Goal: Communication & Community: Answer question/provide support

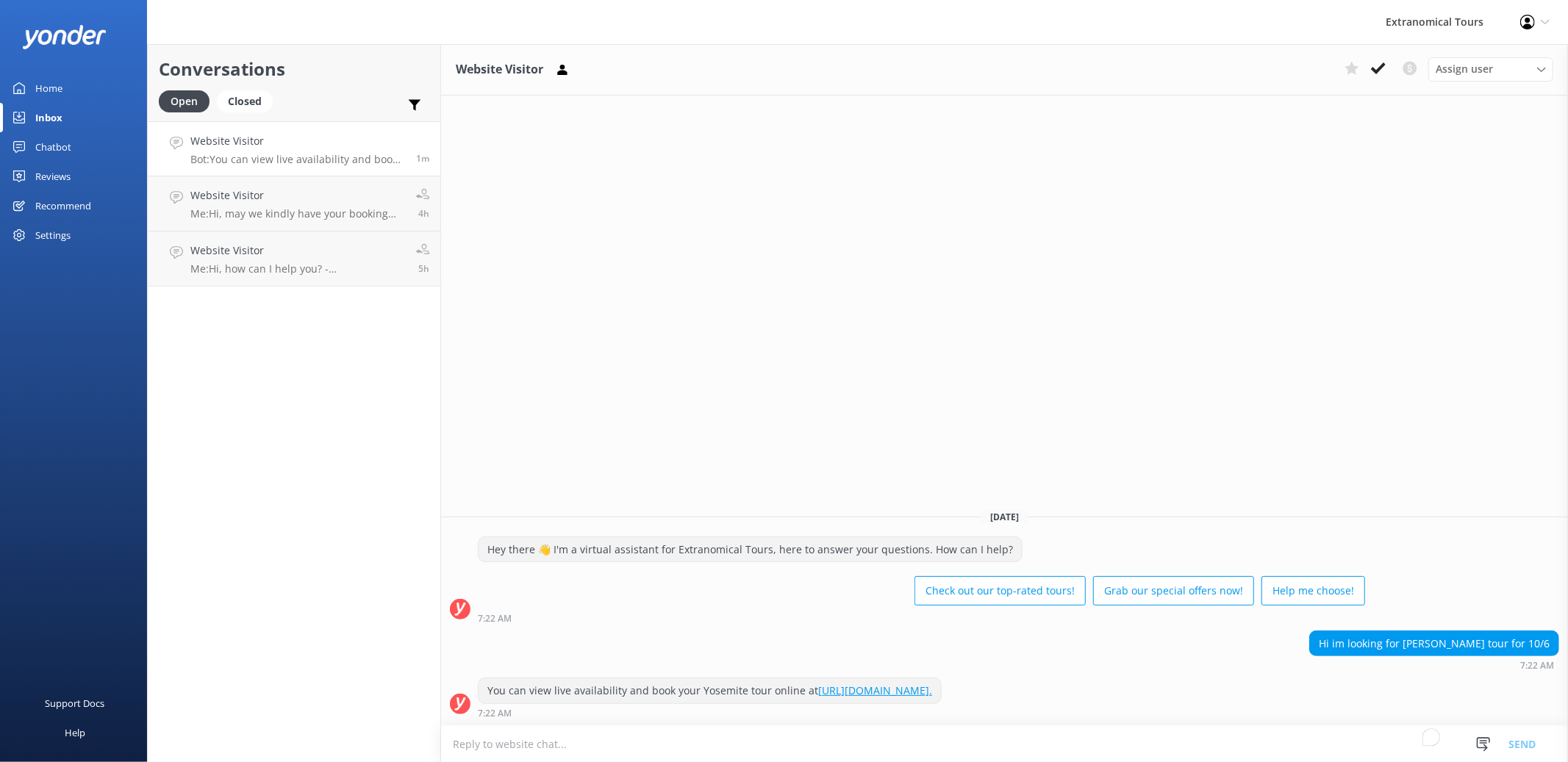
click at [838, 732] on textarea "To enrich screen reader interactions, please activate Accessibility in Grammarl…" at bounding box center [1004, 744] width 1127 height 36
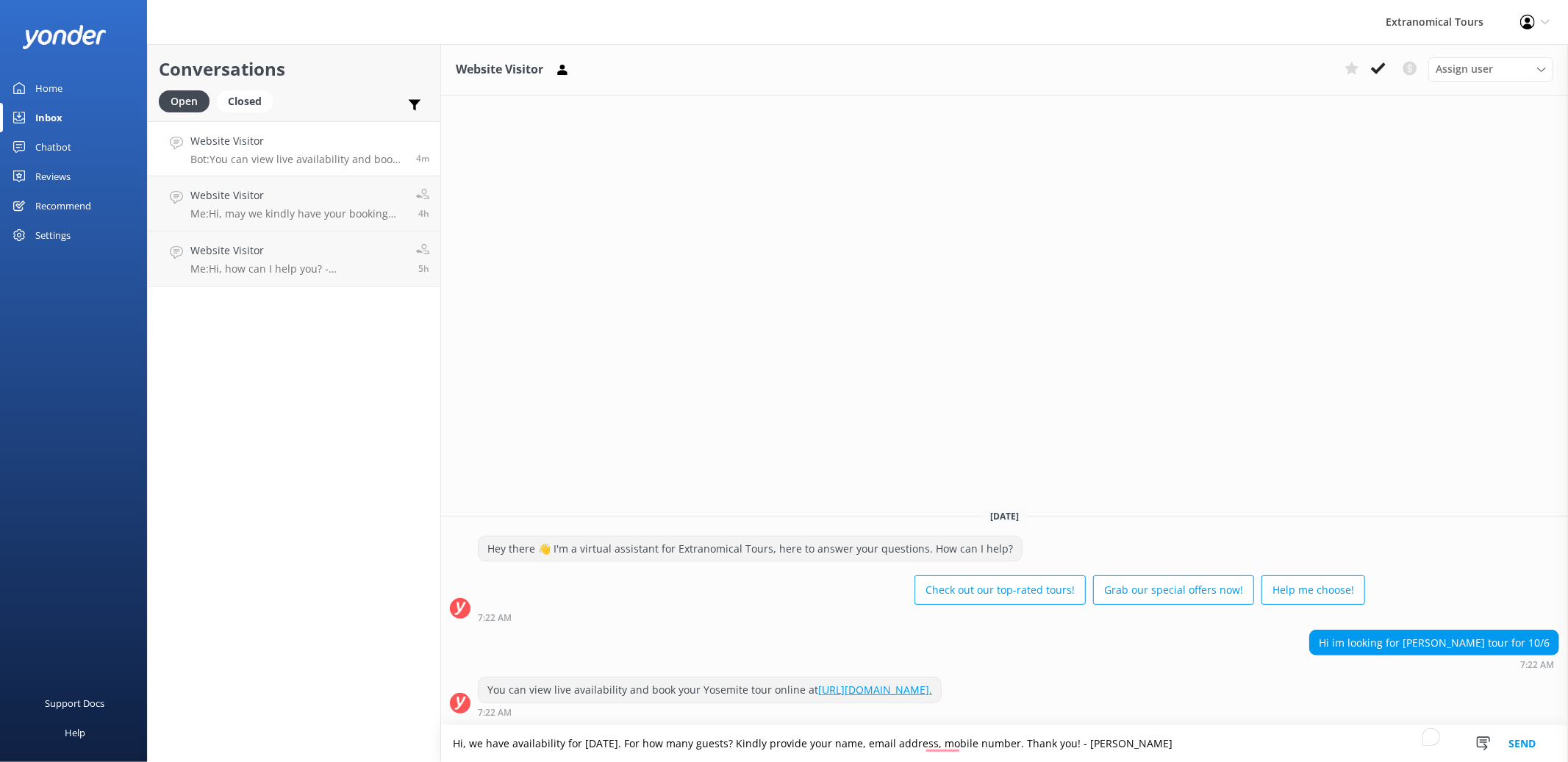
type textarea "Hi, we have availability for [DATE]. For how many guests? Kindly provide your n…"
click at [1509, 742] on button "Send" at bounding box center [1522, 743] width 55 height 37
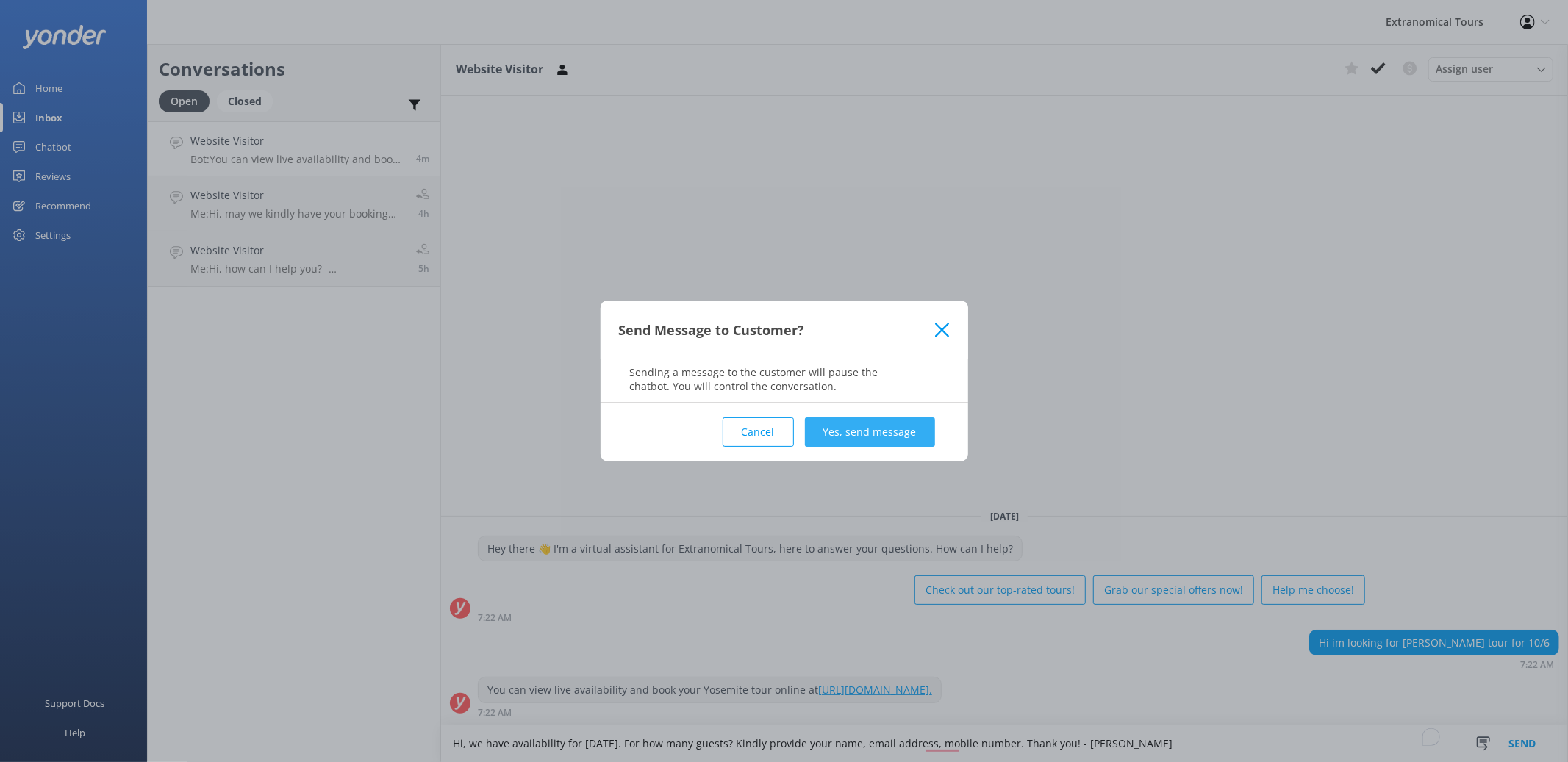
click at [926, 428] on button "Yes, send message" at bounding box center [870, 432] width 130 height 29
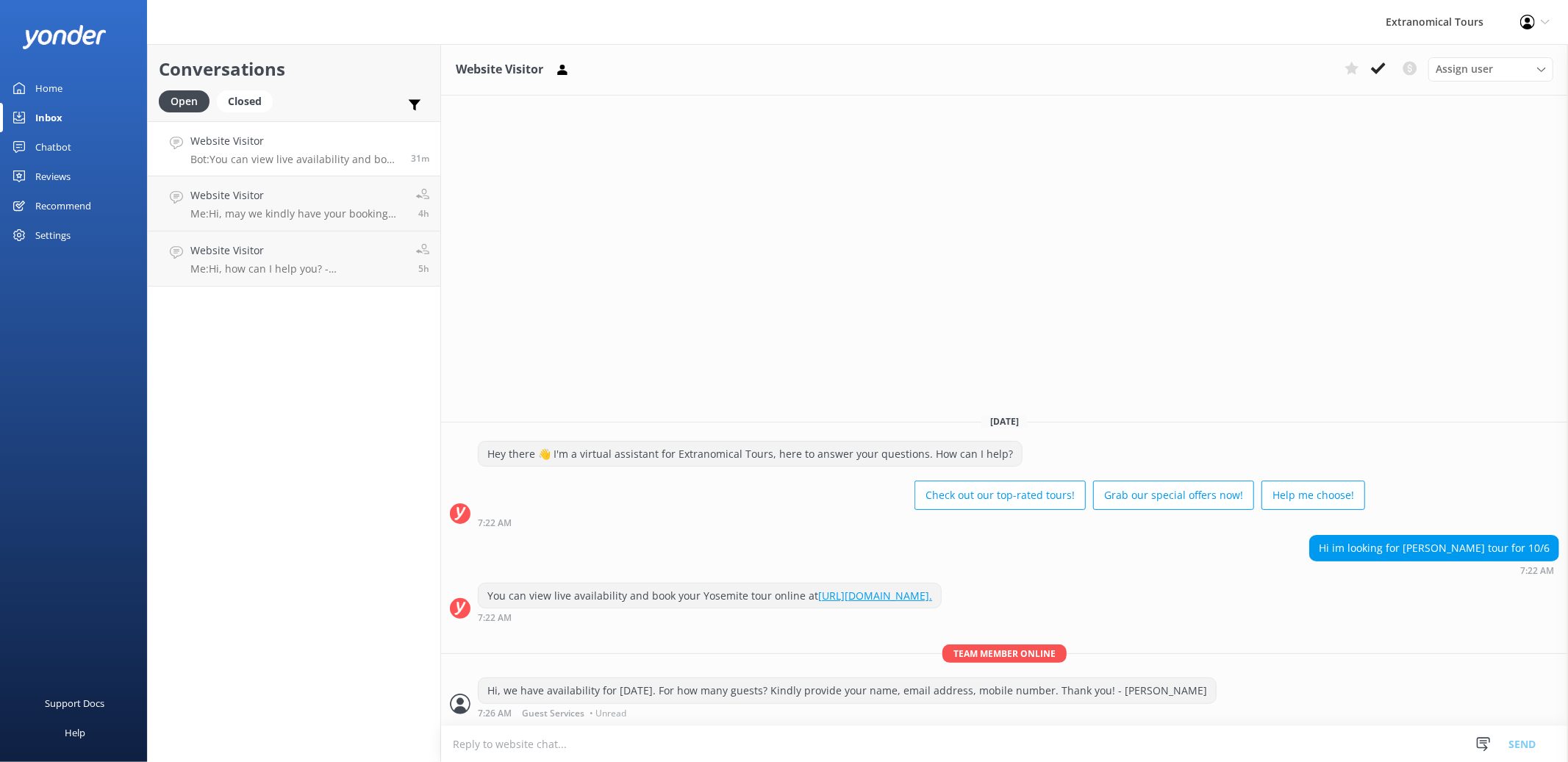
click at [1343, 528] on div "Hey there 👋 I'm a virtual assistant for Extranomical Tours, here to answer your…" at bounding box center [1004, 489] width 1127 height 94
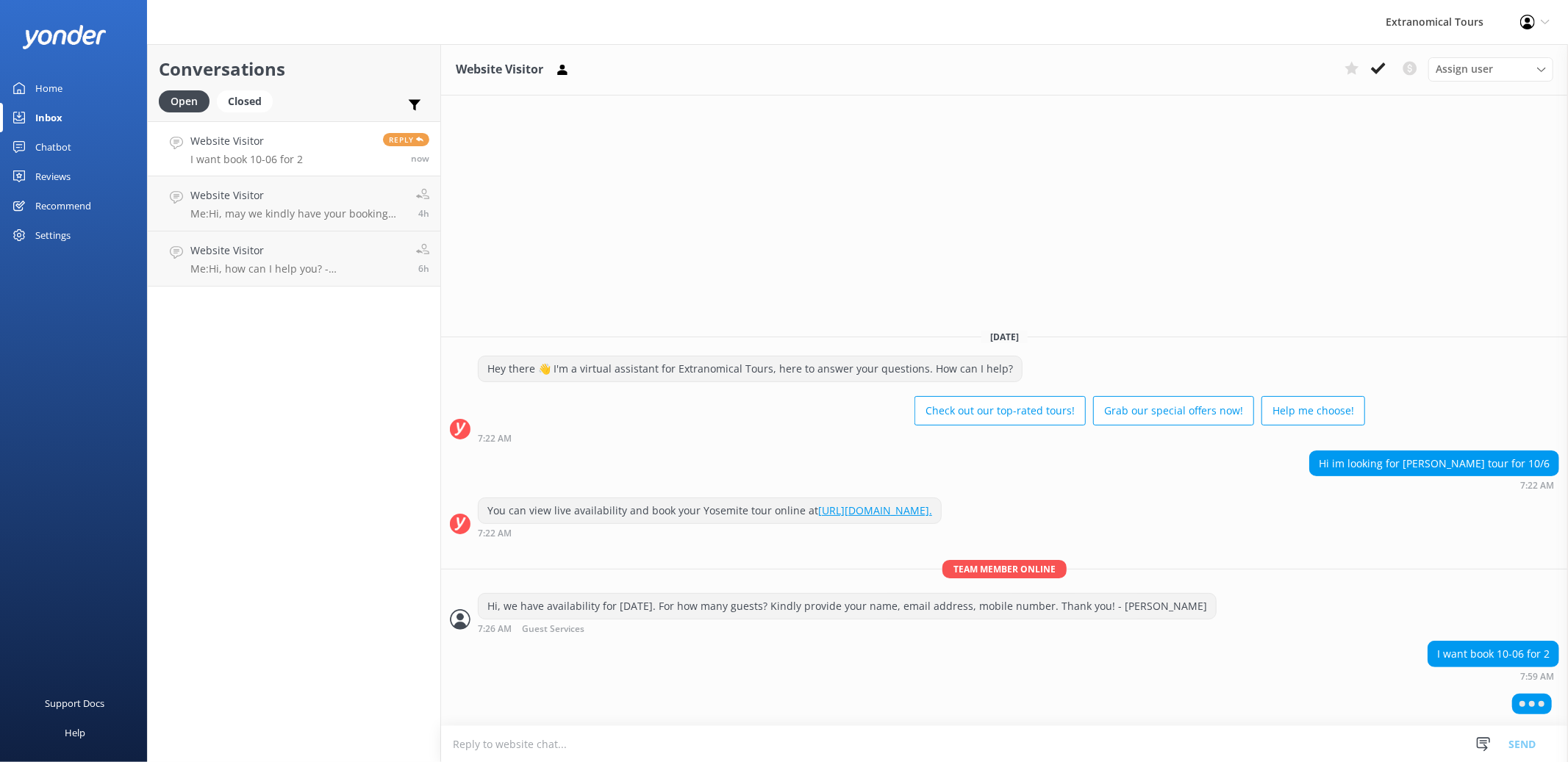
click at [288, 149] on h4 "Website Visitor" at bounding box center [246, 141] width 112 height 16
click at [324, 155] on link "Website Visitor I want book 10-06 for 2 Reply now" at bounding box center [294, 149] width 292 height 55
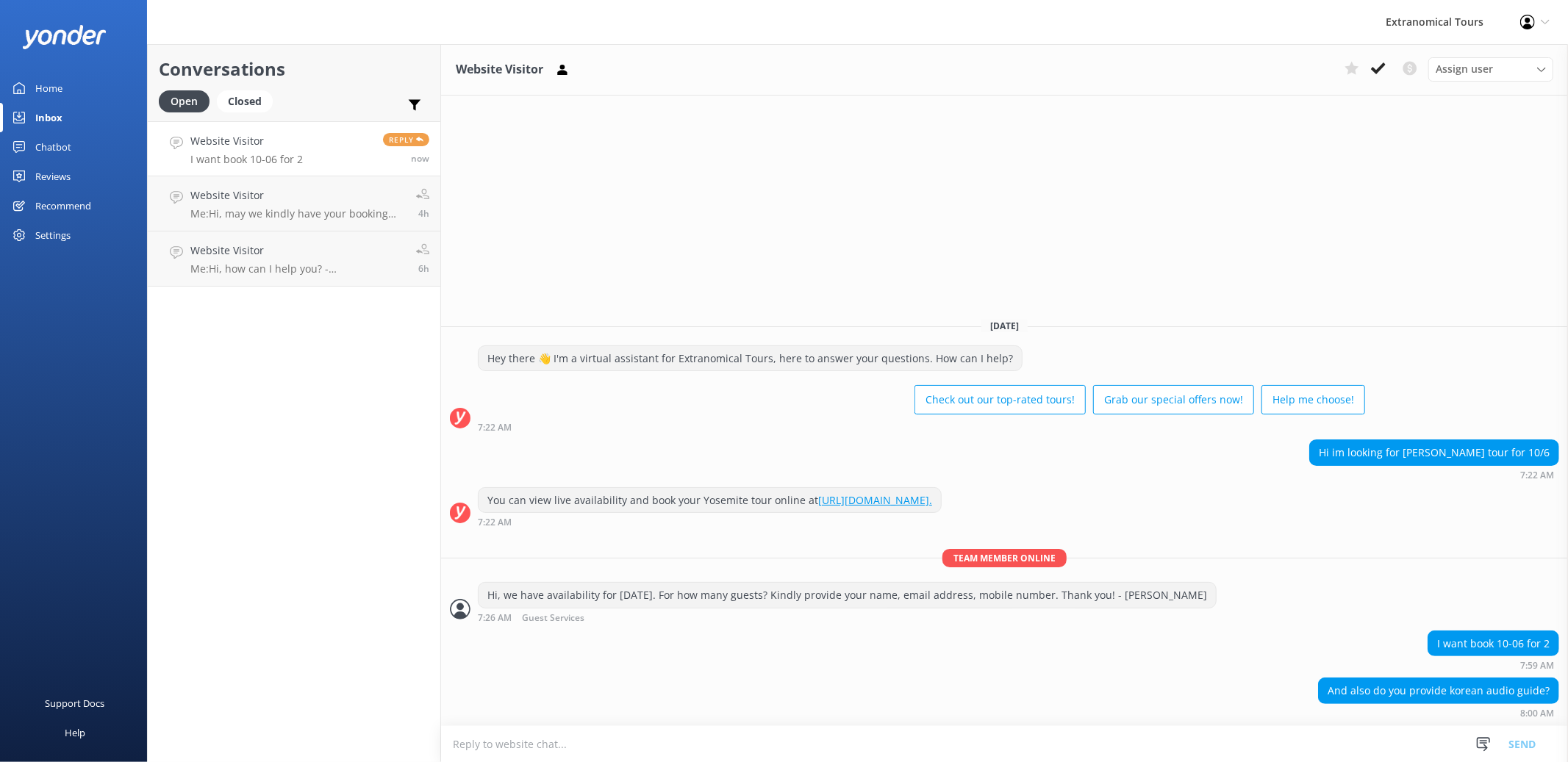
click at [673, 732] on textarea "To enrich screen reader interactions, please activate Accessibility in Grammarl…" at bounding box center [1004, 744] width 1127 height 36
click at [1012, 733] on textarea "To enrich screen reader interactions, please activate Accessibility in Grammarl…" at bounding box center [1004, 744] width 1127 height 36
type textarea "Please provide the following:"
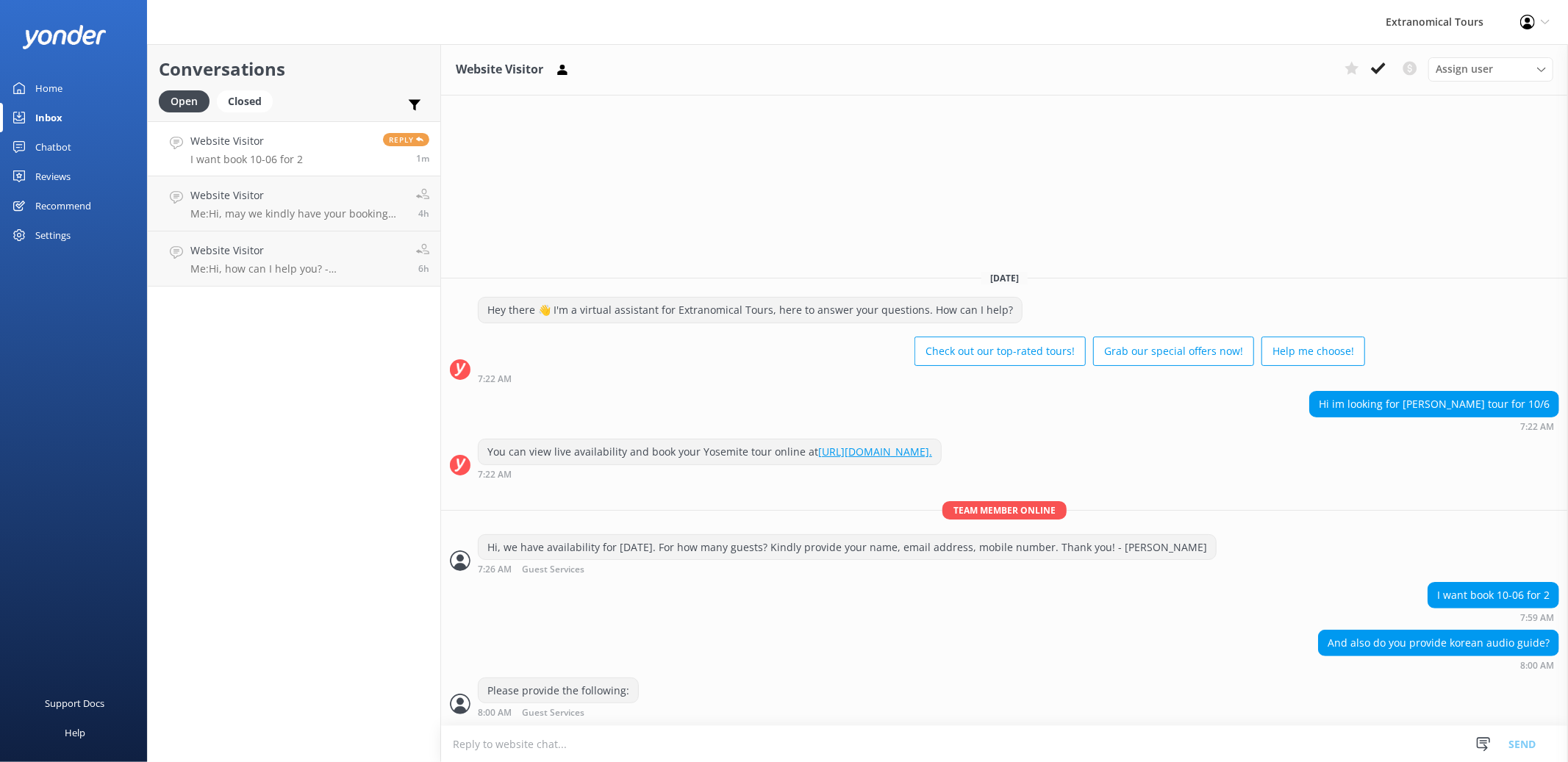
click at [565, 743] on textarea "To enrich screen reader interactions, please activate Accessibility in Grammarl…" at bounding box center [1004, 744] width 1127 height 36
type textarea "N"
drag, startPoint x: 656, startPoint y: 744, endPoint x: 669, endPoint y: 728, distance: 20.6
click at [656, 744] on textarea "To enrich screen reader interactions, please activate Accessibility in Grammarl…" at bounding box center [1004, 744] width 1127 height 36
paste textarea "Name: Number of adults: Mobile number: Email address: Hotel in [GEOGRAPHIC_DATA…"
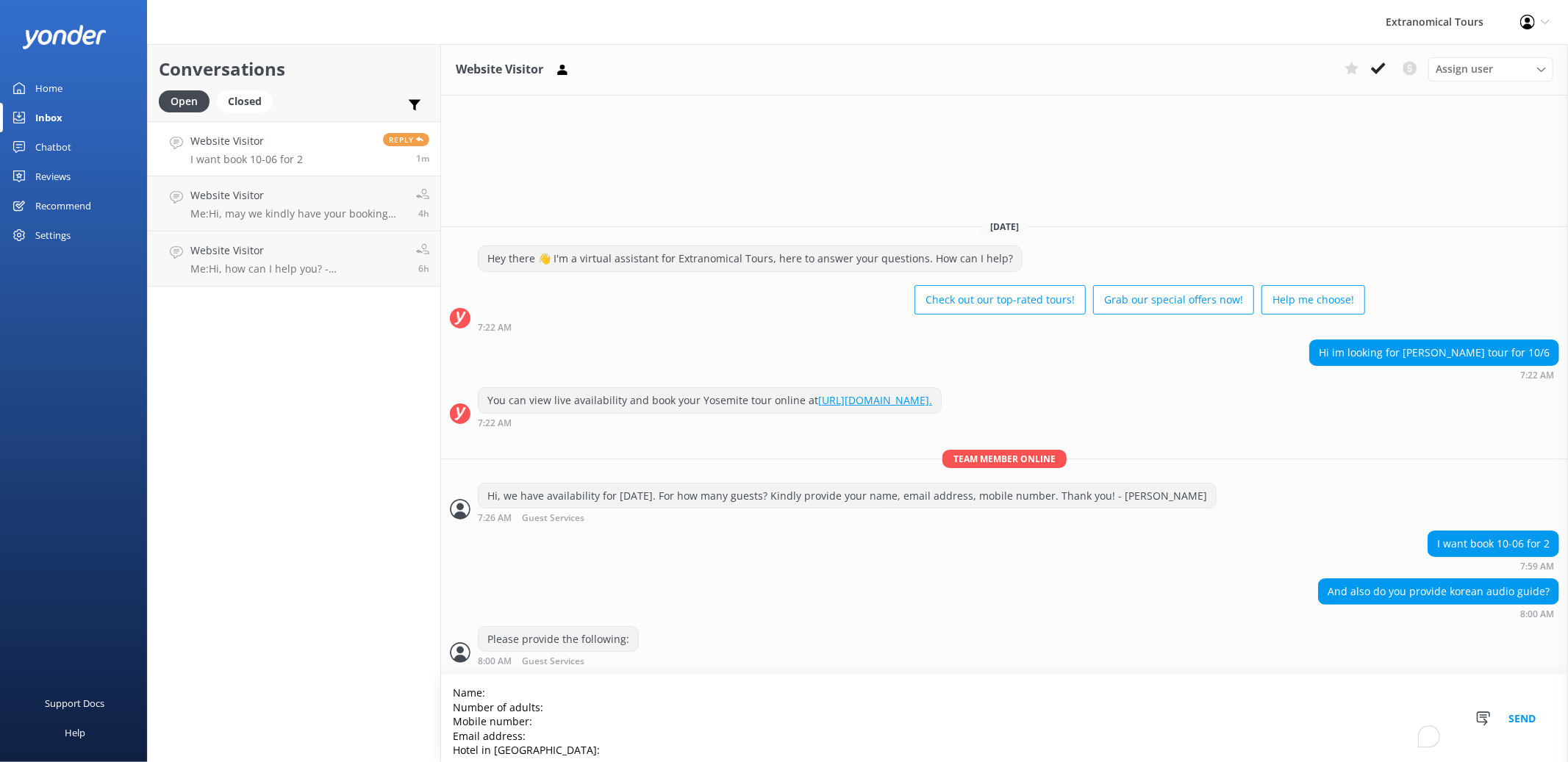
type textarea "Name: Number of adults: Mobile number: Email address: Hotel in [GEOGRAPHIC_DATA…"
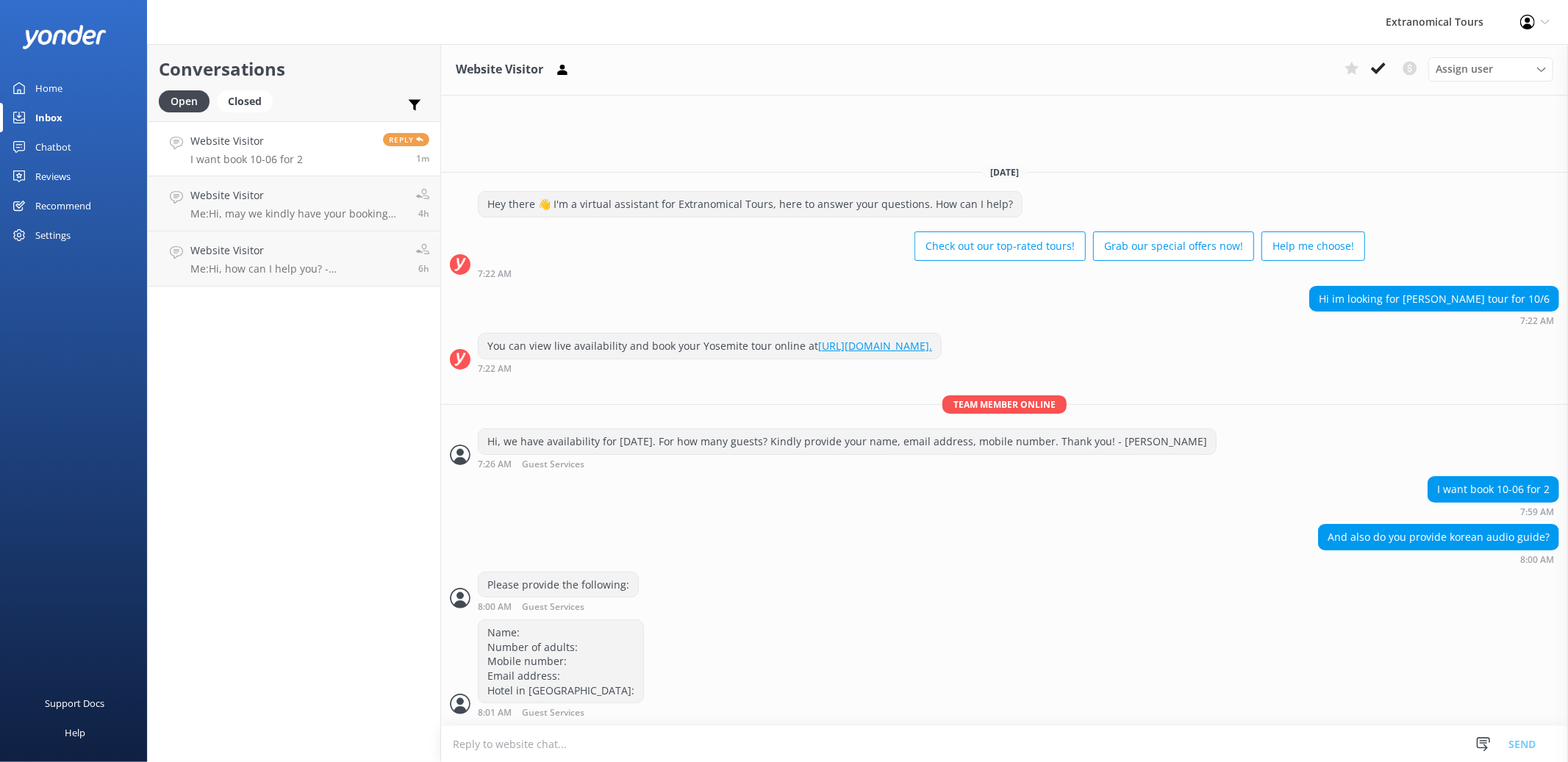
click at [577, 732] on textarea "To enrich screen reader interactions, please activate Accessibility in Grammarl…" at bounding box center [1004, 744] width 1127 height 36
click at [574, 737] on textarea "To enrich screen reader interactions, please activate Accessibility in Grammarl…" at bounding box center [1004, 744] width 1127 height 36
type textarea "We will provide a Korean audio guide."
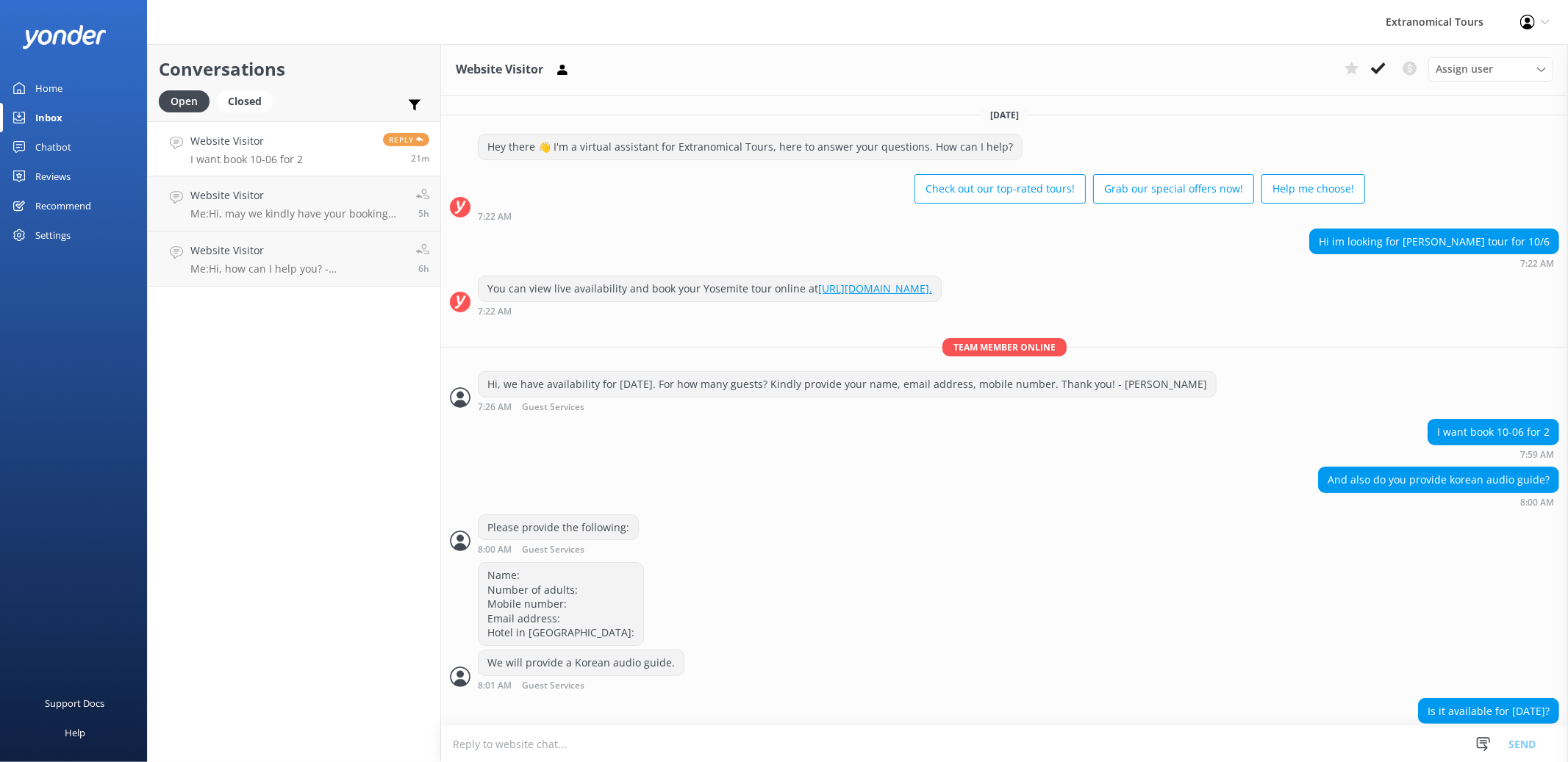
scroll to position [20, 0]
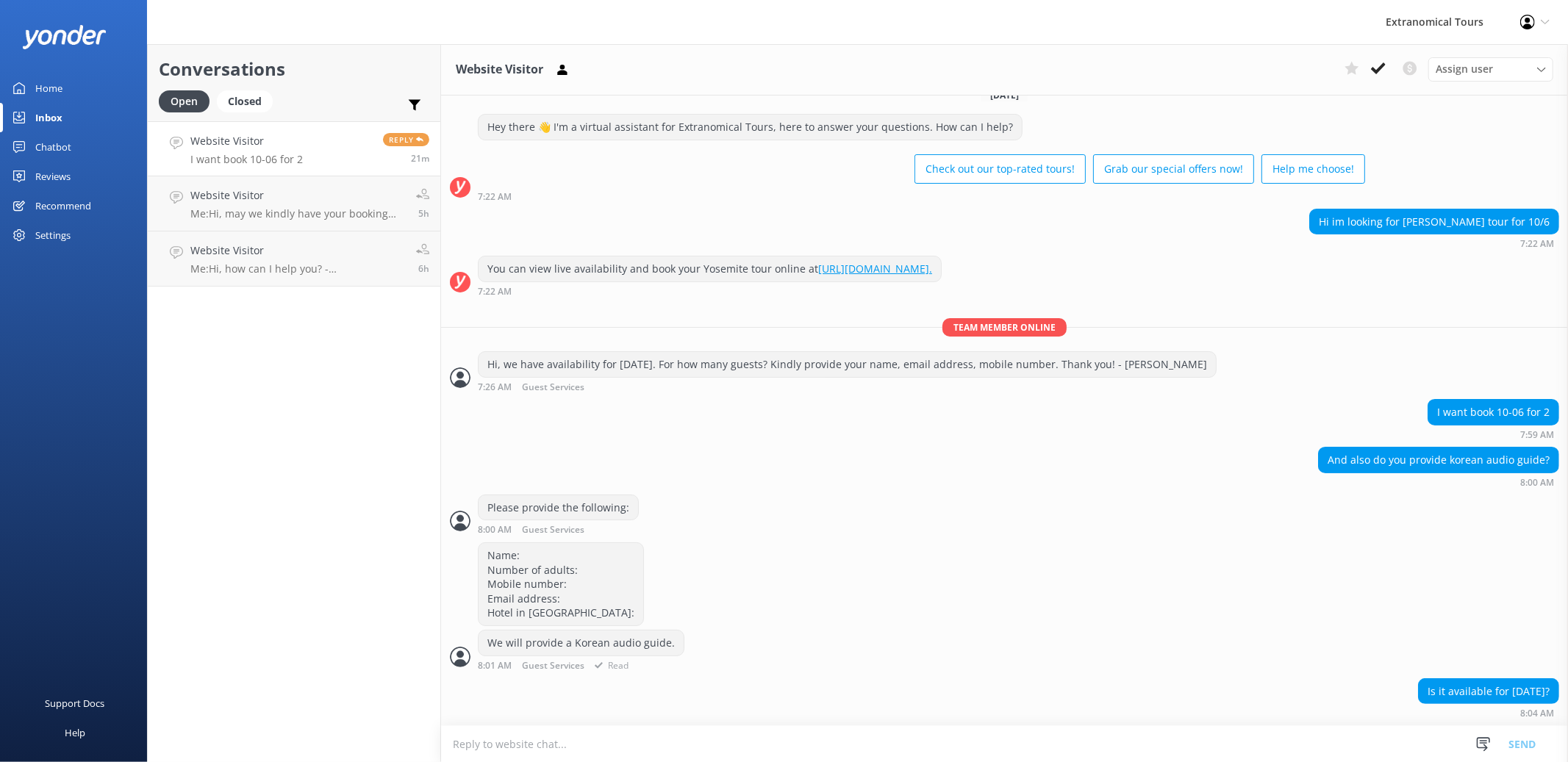
click at [1262, 569] on div "Name: Number of adults: Mobile number: Email address: Hotel in [GEOGRAPHIC_DATA…" at bounding box center [1004, 586] width 1127 height 88
click at [1256, 738] on textarea "To enrich screen reader interactions, please activate Accessibility in Grammarl…" at bounding box center [1004, 744] width 1127 height 36
type textarea "Yes, it's available on [DATE]."
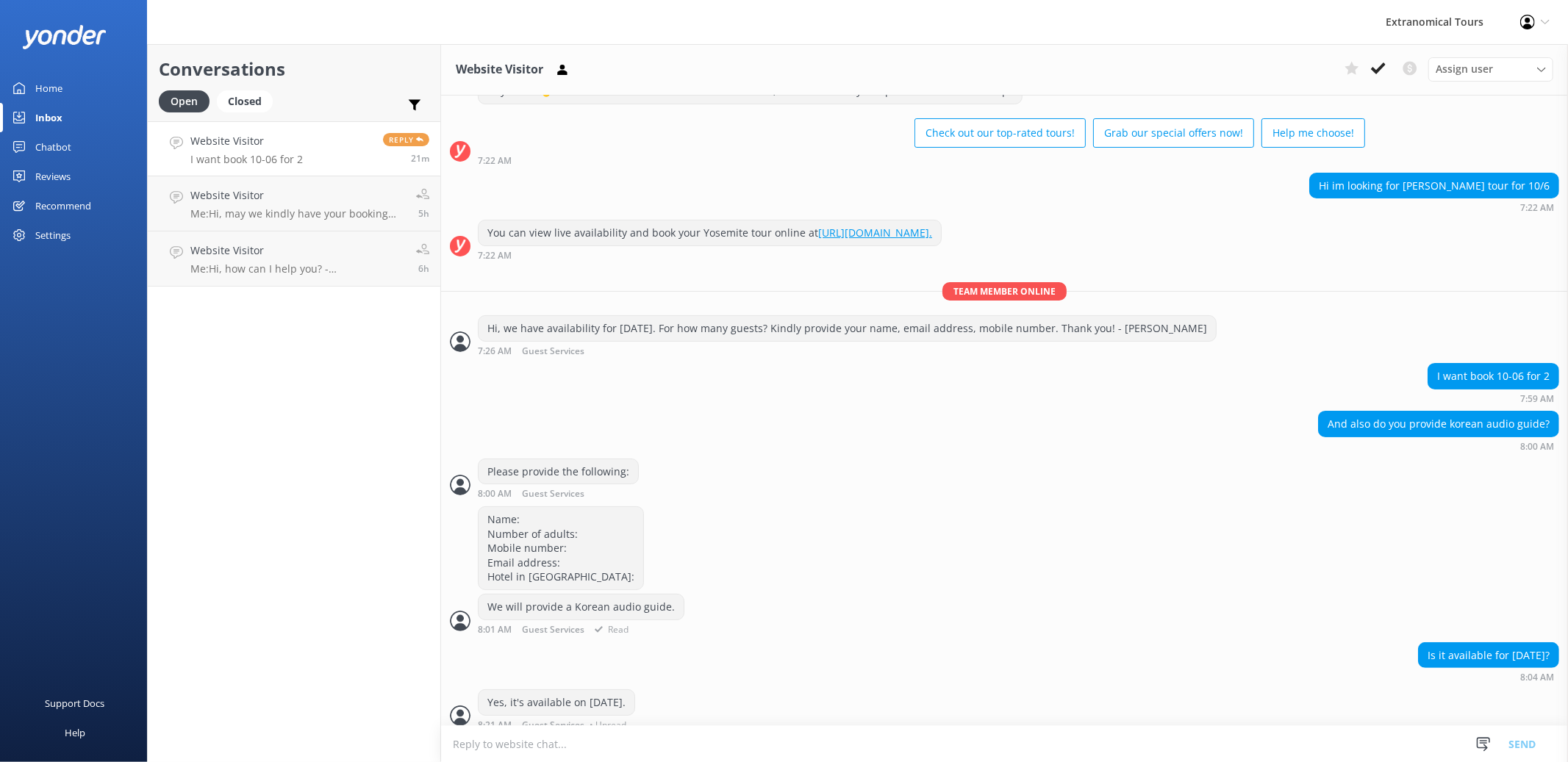
scroll to position [68, 0]
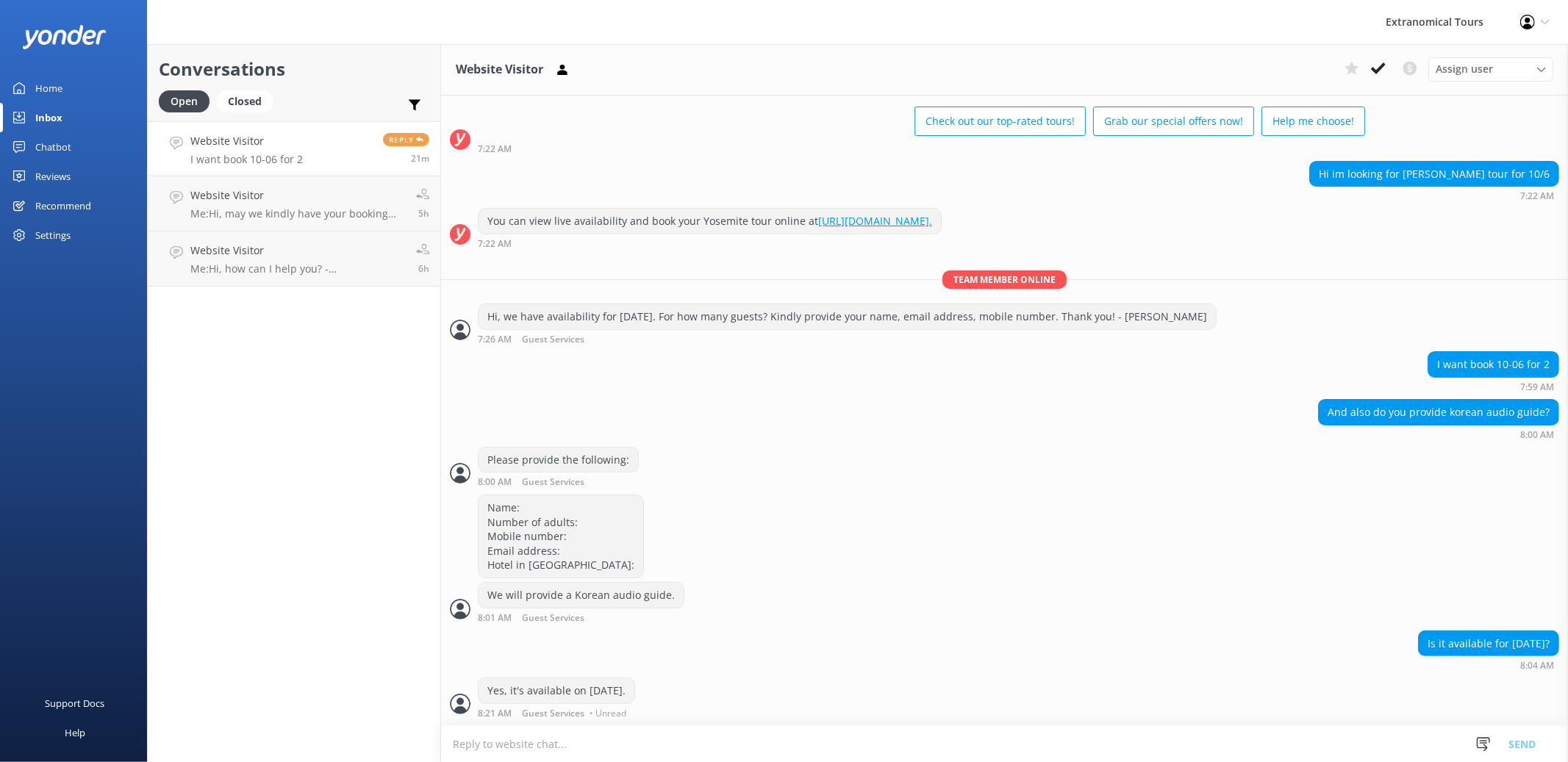
click at [960, 745] on textarea "To enrich screen reader interactions, please activate Accessibility in Grammarl…" at bounding box center [1004, 744] width 1127 height 36
type textarea "For 2 adults."
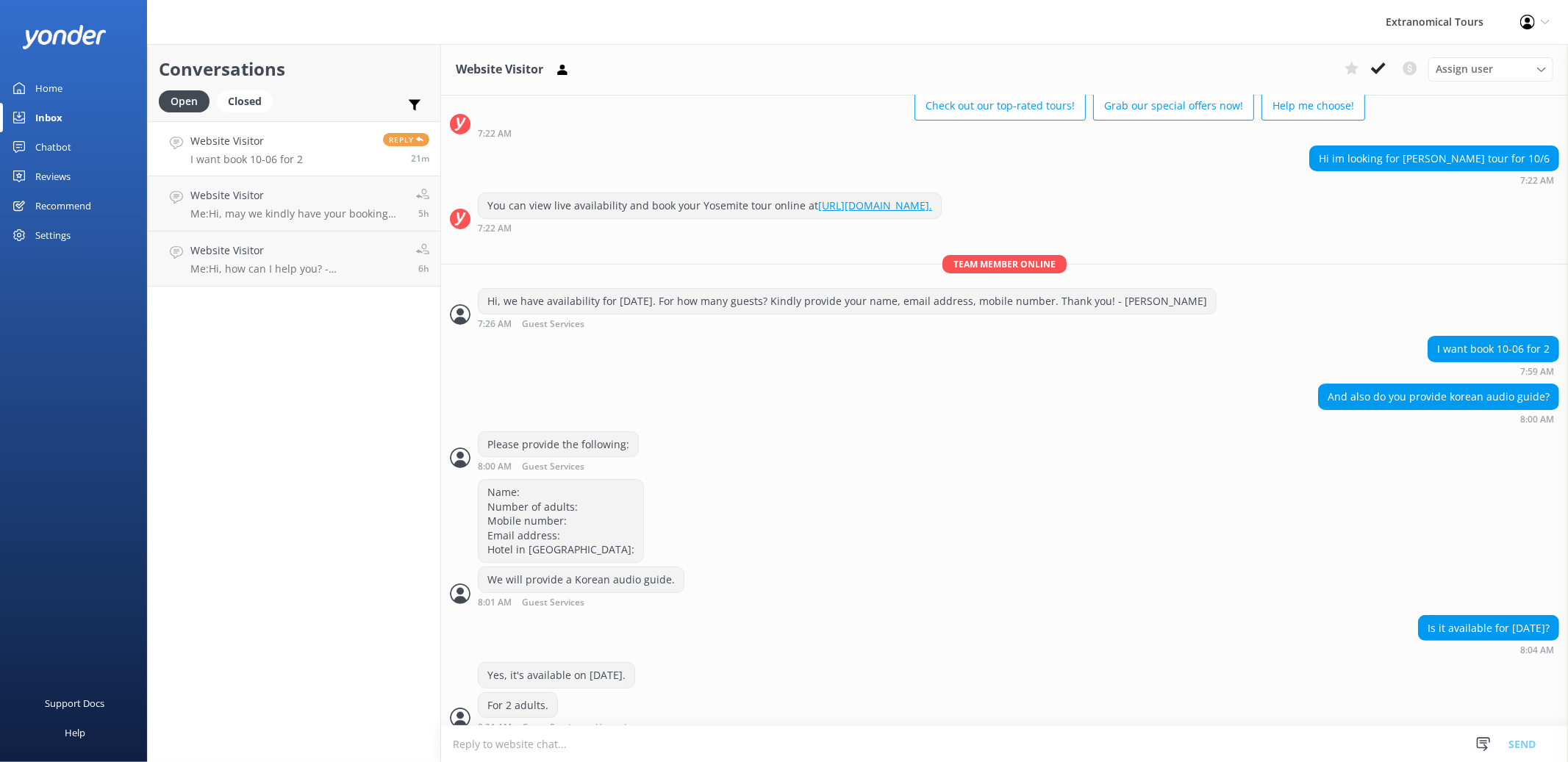
scroll to position [98, 0]
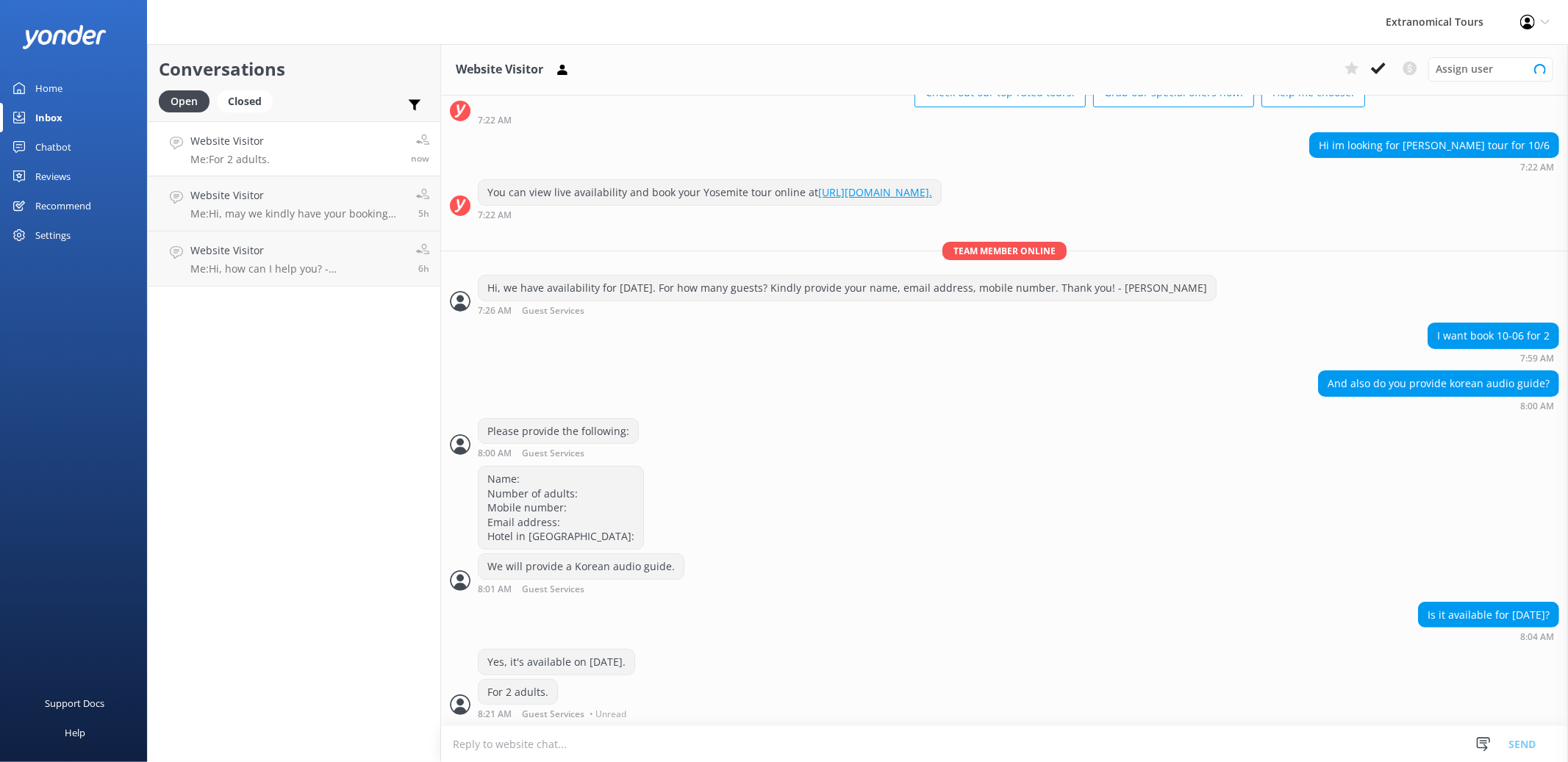
scroll to position [98, 0]
click at [239, 200] on h4 "Website Visitor" at bounding box center [298, 195] width 215 height 16
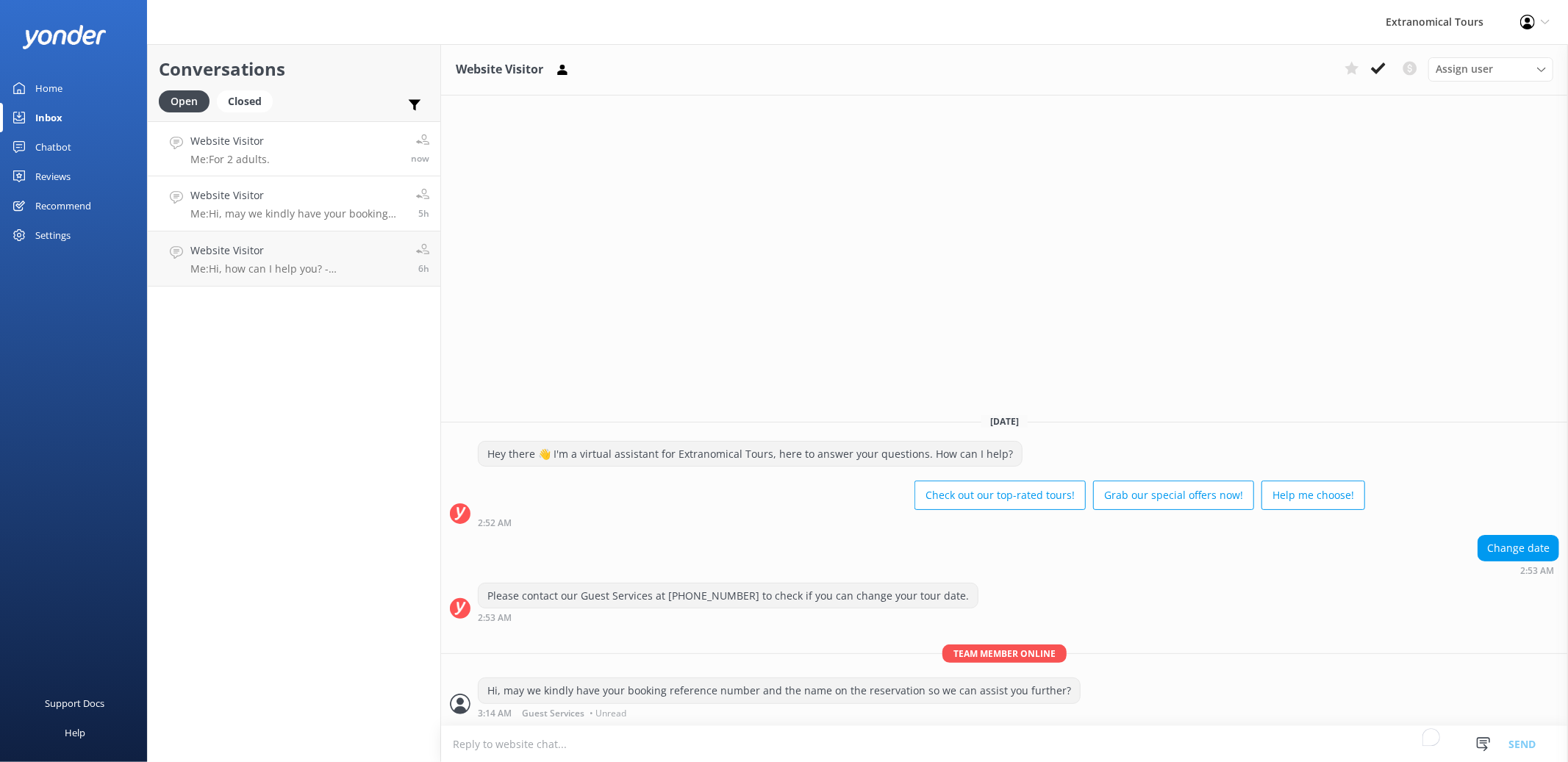
click at [272, 149] on link "Website Visitor Me: For 2 adults. now" at bounding box center [294, 149] width 292 height 55
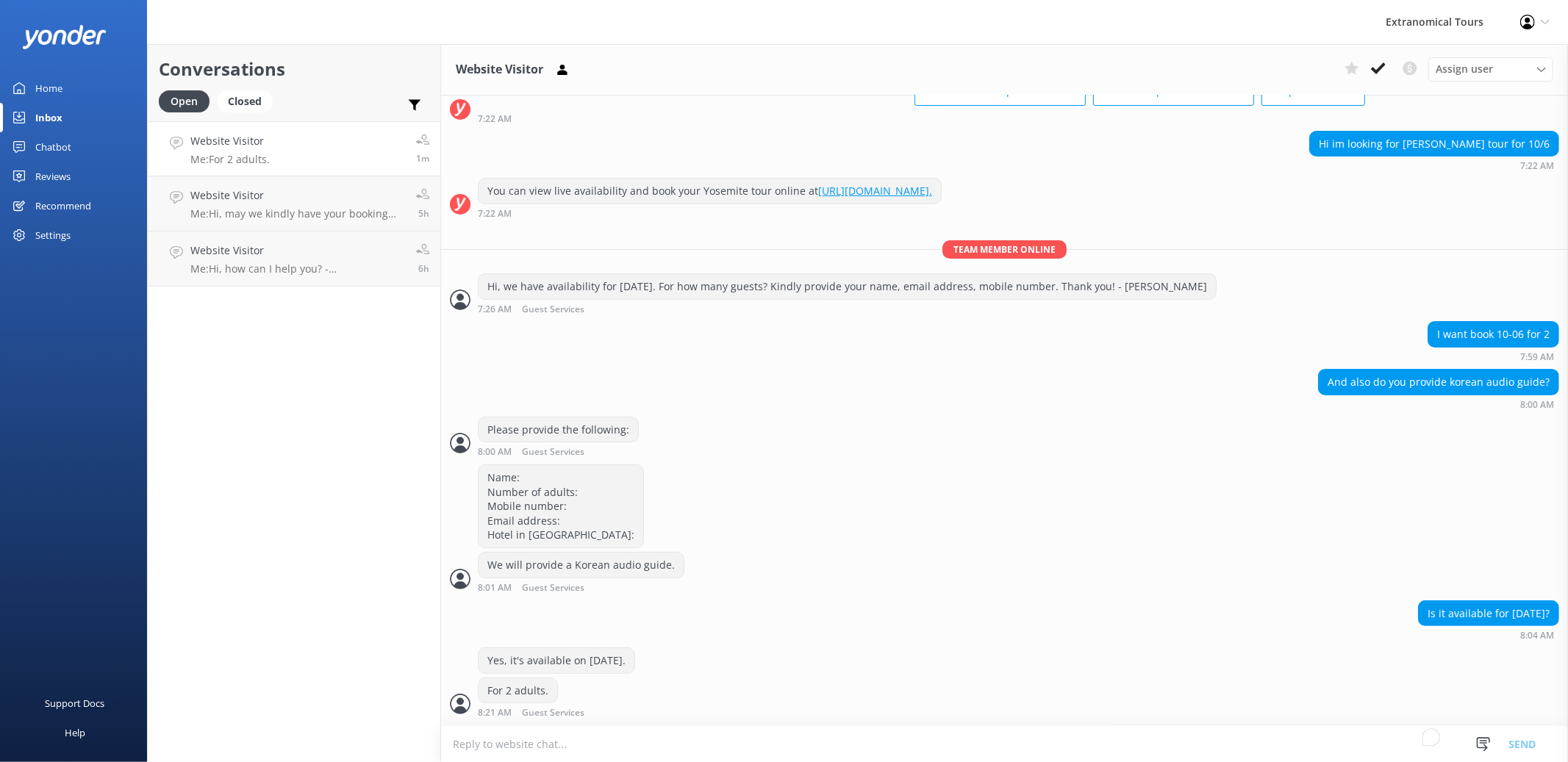
scroll to position [145, 0]
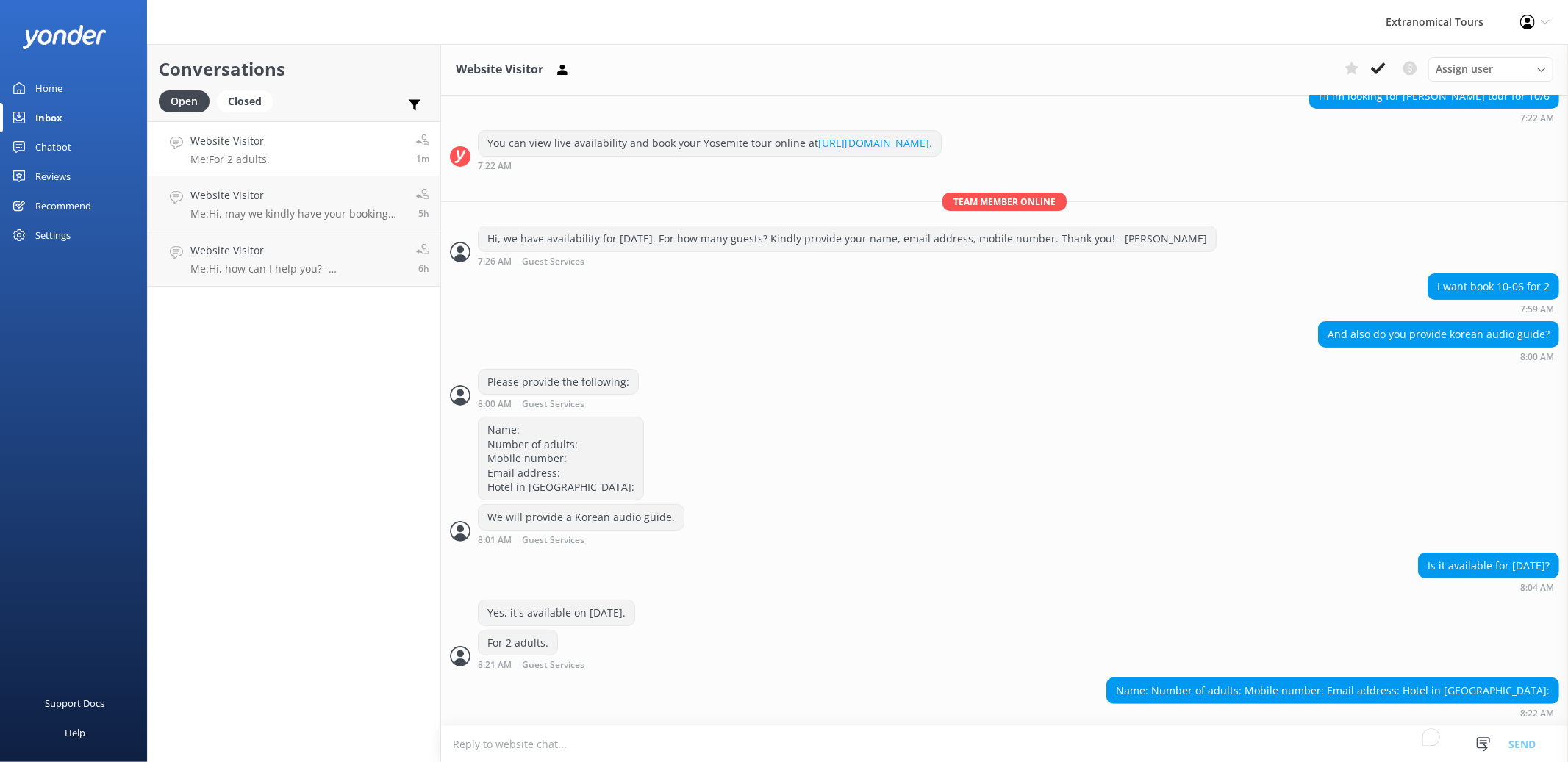
click at [558, 746] on textarea "To enrich screen reader interactions, please activate Accessibility in Grammarl…" at bounding box center [1004, 744] width 1127 height 36
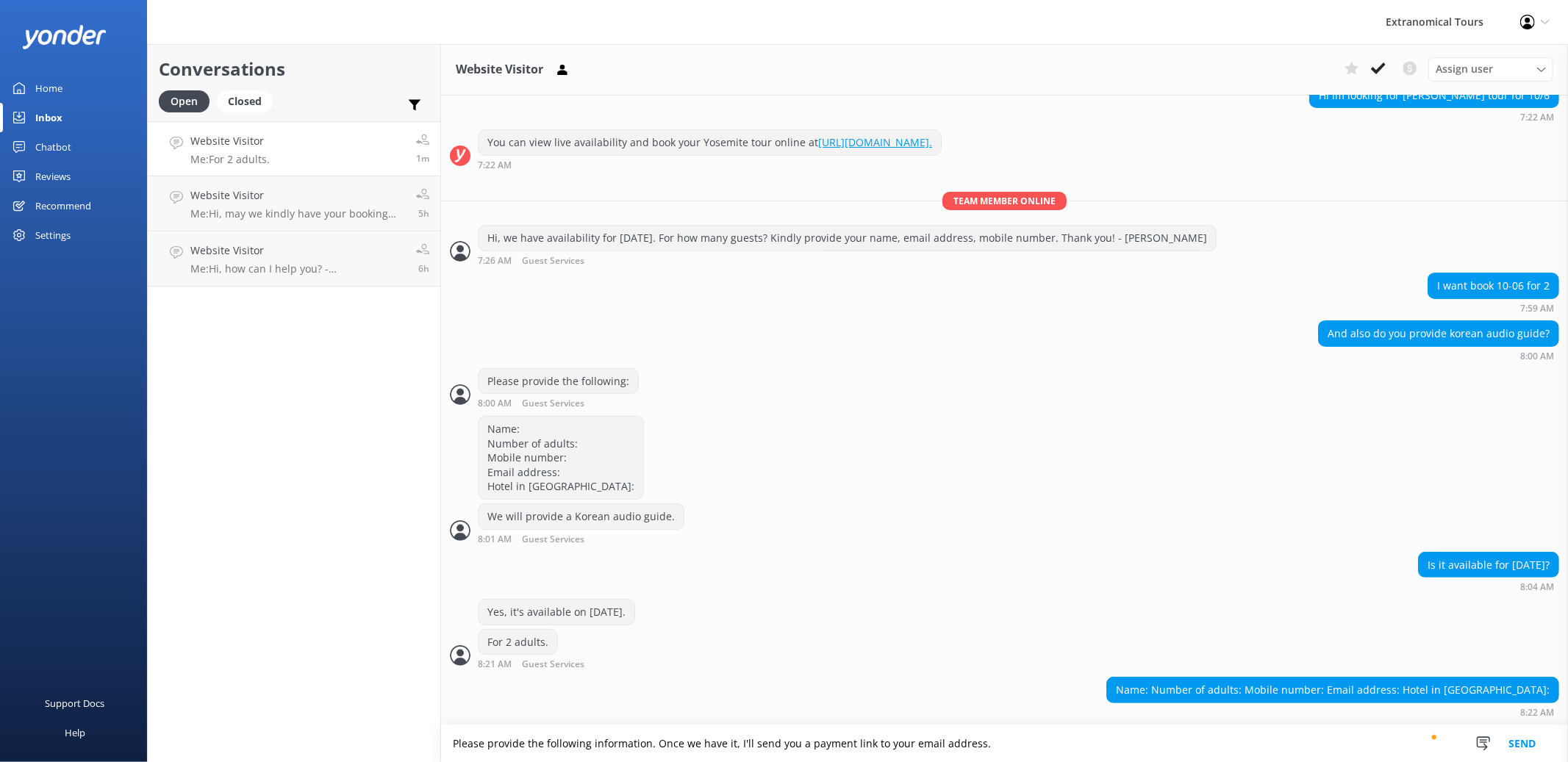
type textarea "Please provide the following information. Once we have it, I'll send you a paym…"
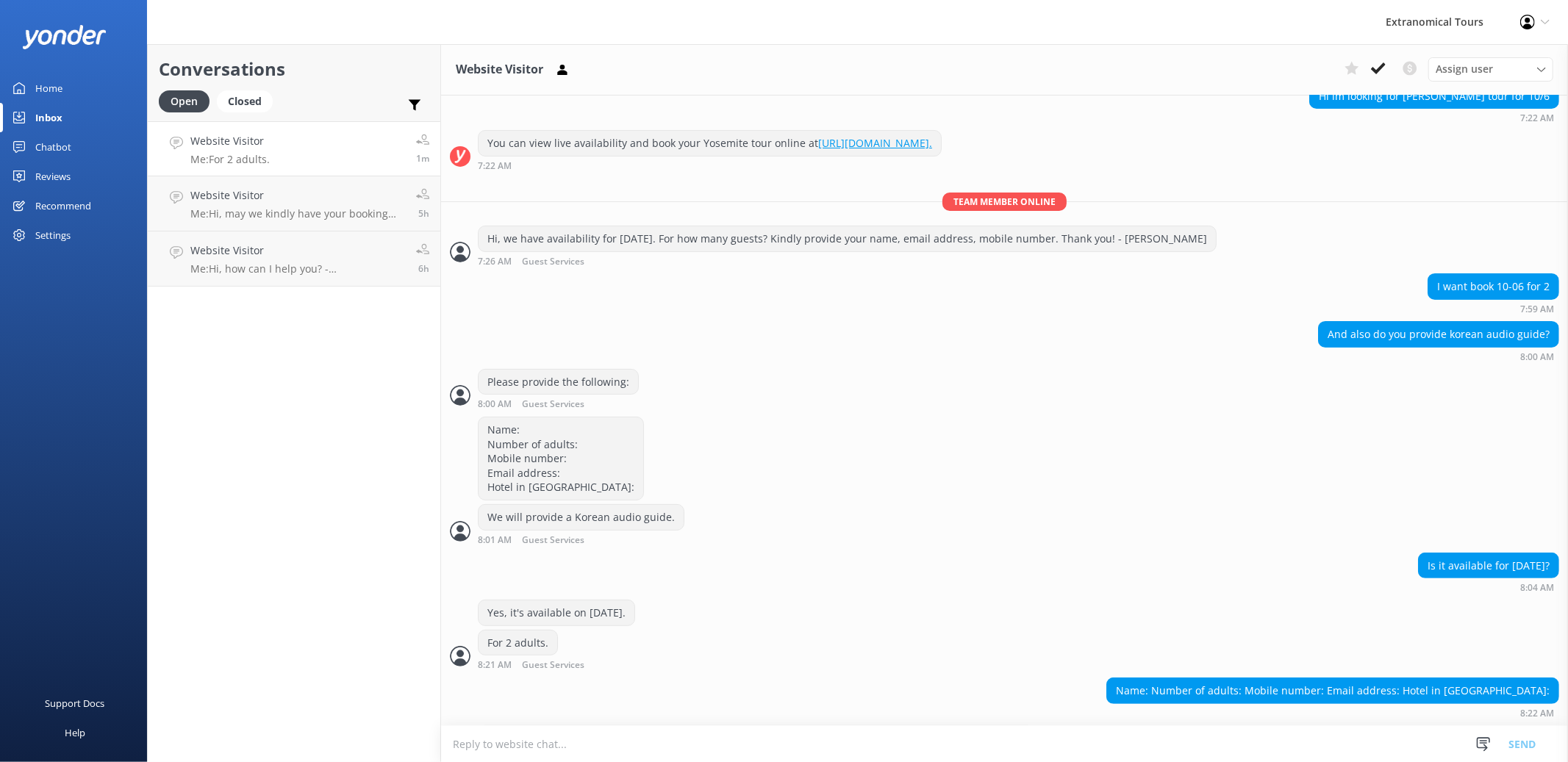
scroll to position [193, 0]
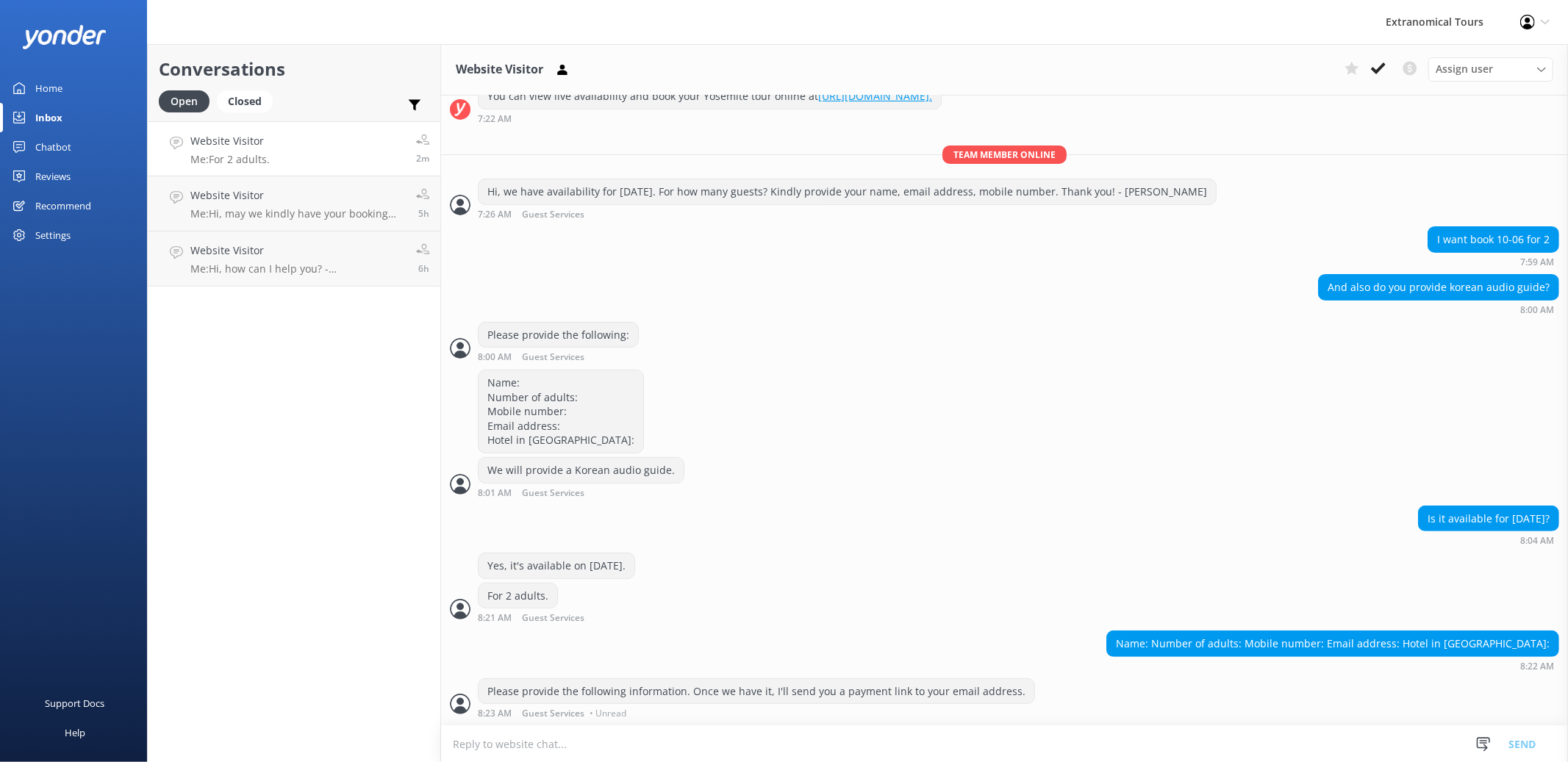
click at [690, 750] on textarea "To enrich screen reader interactions, please activate Accessibility in Grammarl…" at bounding box center [1004, 744] width 1127 height 36
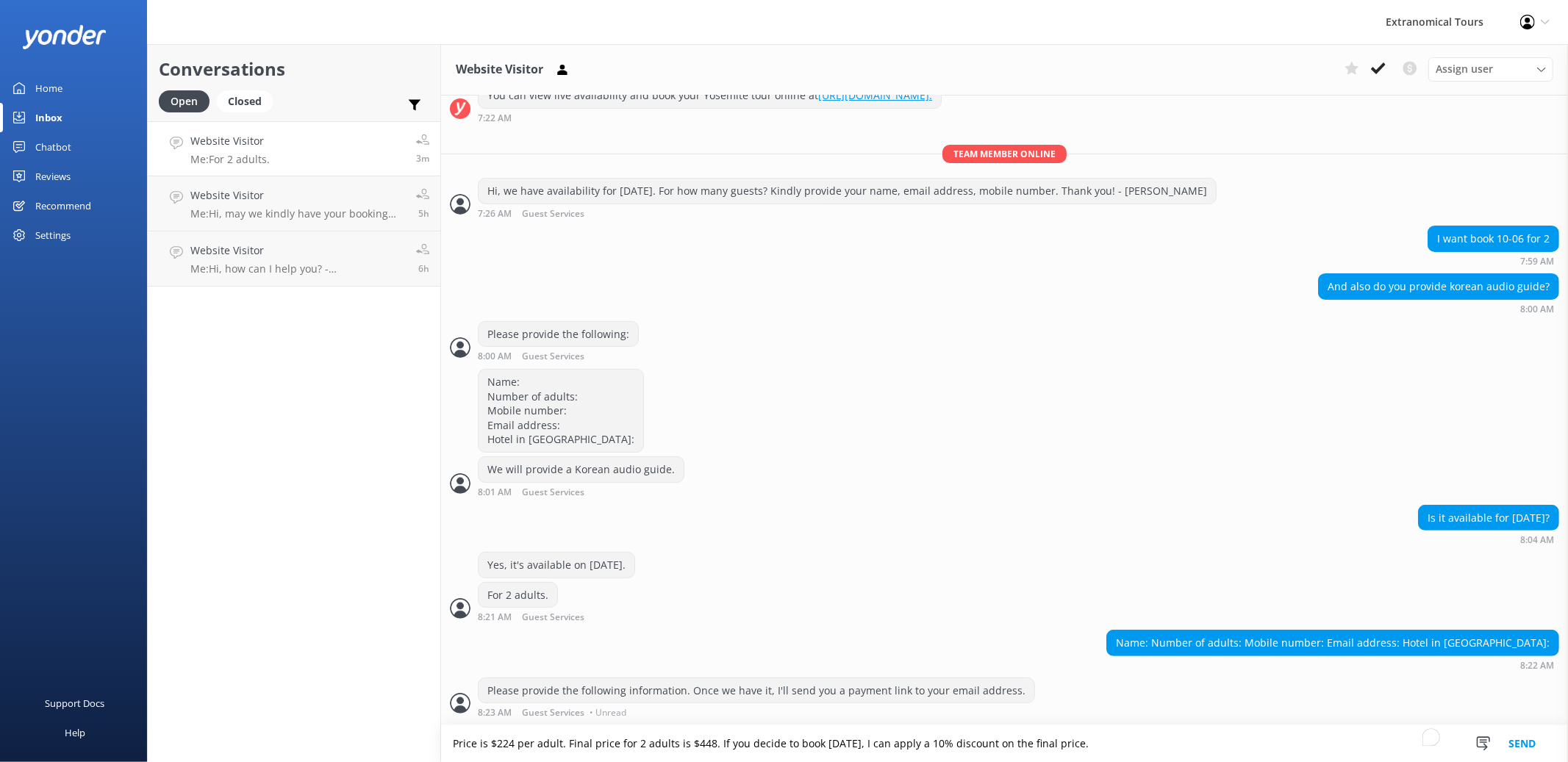
type textarea "Price is $224 per adult. Final price for 2 adults is $448. If you decide to boo…"
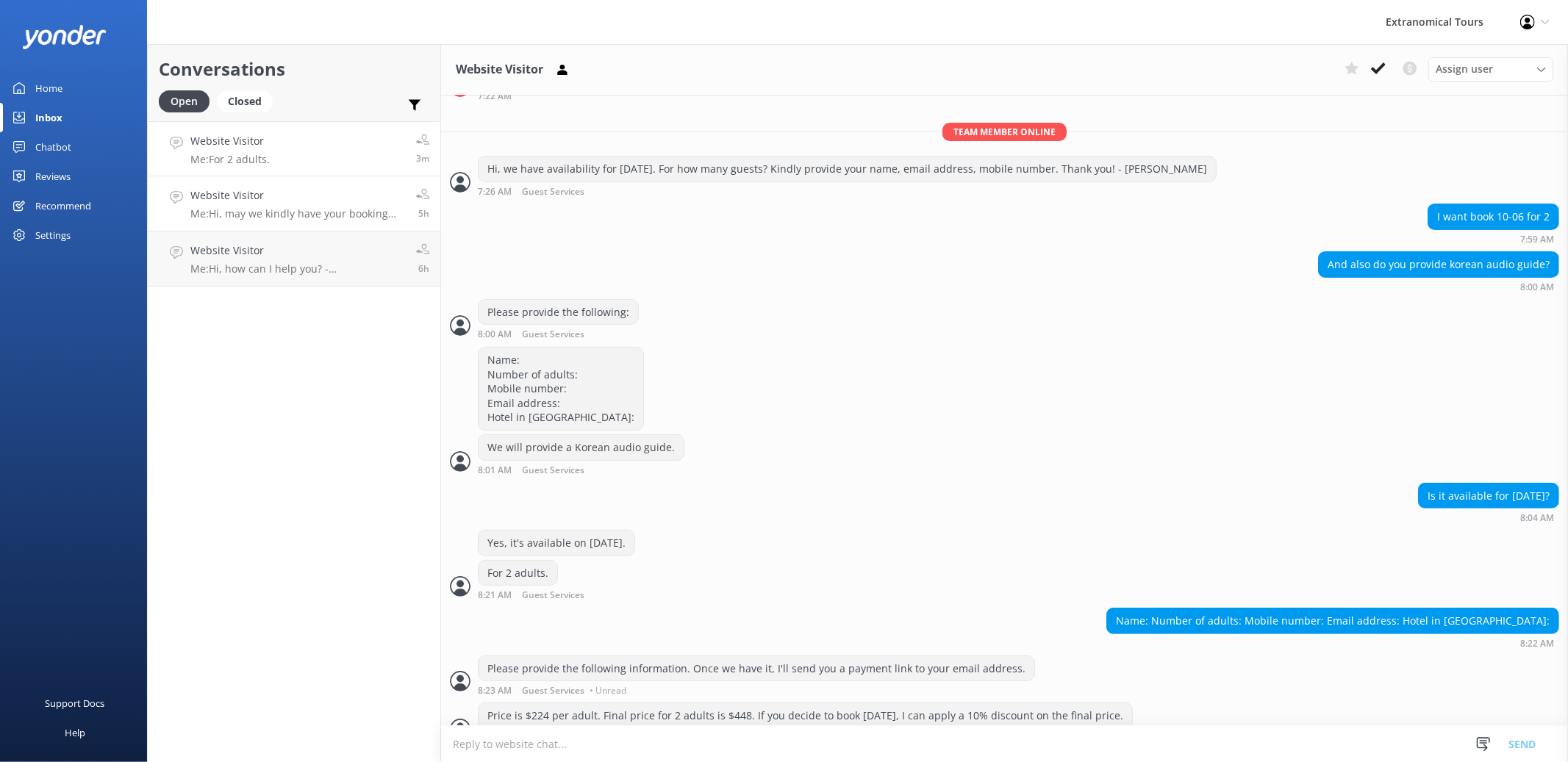
scroll to position [240, 0]
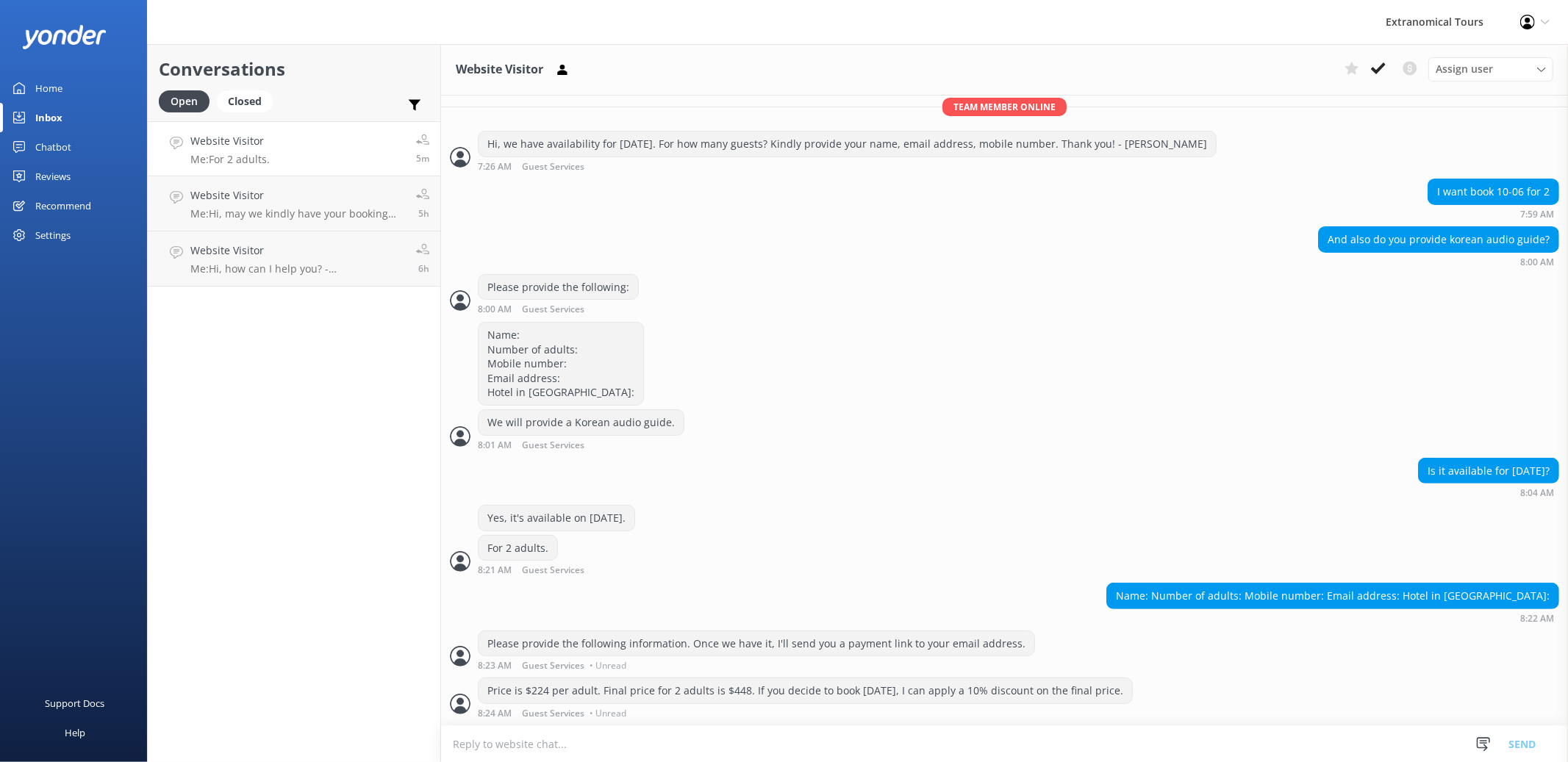
click at [791, 732] on textarea "To enrich screen reader interactions, please activate Accessibility in Grammarl…" at bounding box center [1004, 744] width 1127 height 36
